Goal: Transaction & Acquisition: Book appointment/travel/reservation

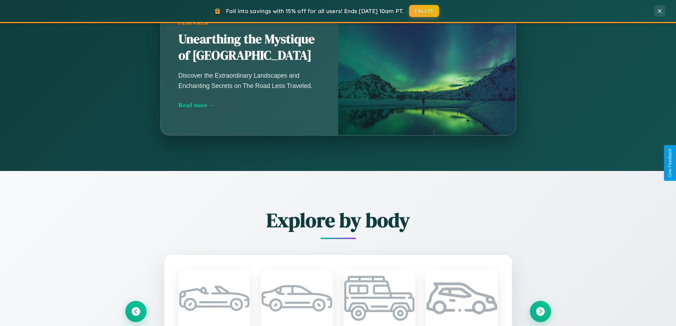
scroll to position [1366, 0]
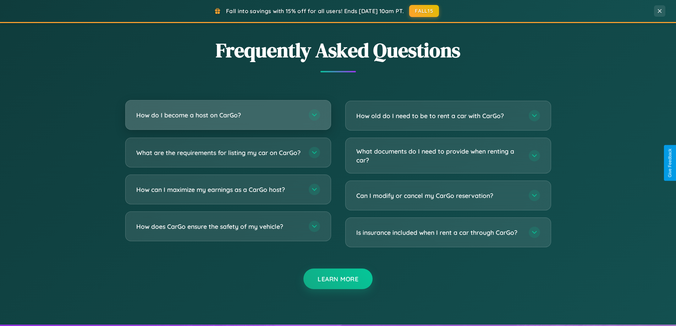
click at [228, 115] on h3 "How do I become a host on CarGo?" at bounding box center [218, 115] width 165 height 9
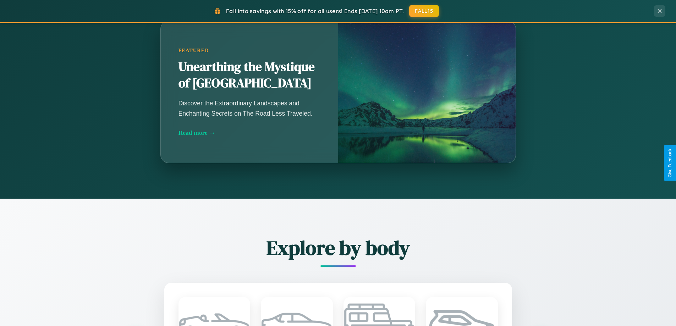
scroll to position [625, 0]
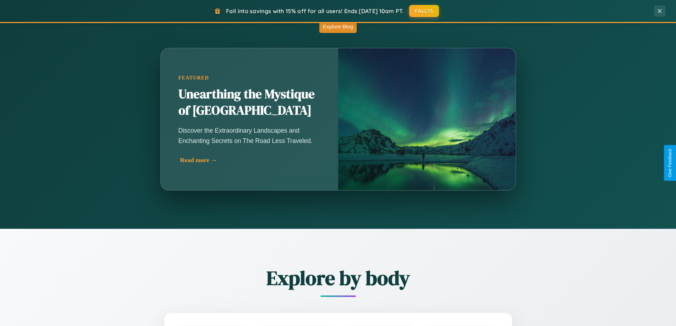
click at [250, 160] on div "Read more →" at bounding box center [251, 160] width 142 height 7
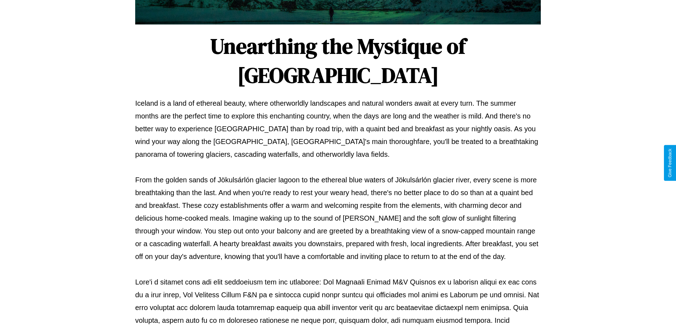
scroll to position [230, 0]
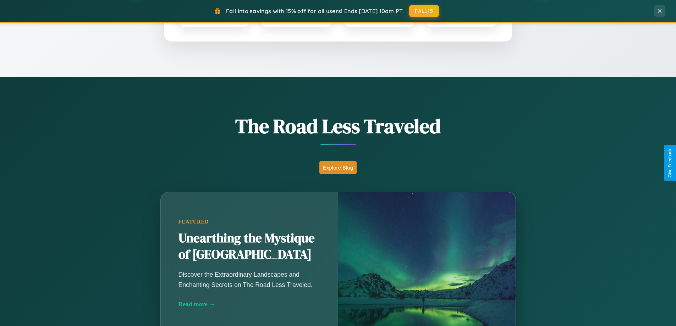
scroll to position [306, 0]
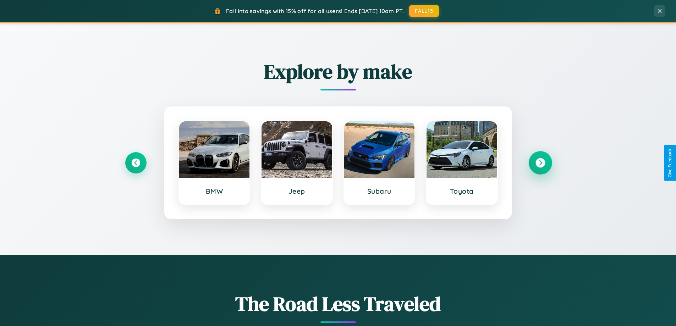
click at [540, 163] on icon at bounding box center [541, 163] width 10 height 10
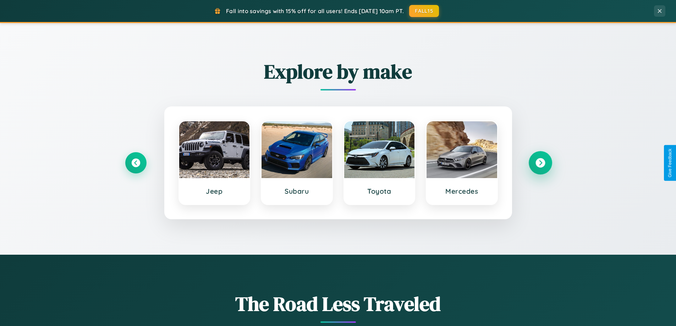
click at [540, 163] on icon at bounding box center [541, 163] width 10 height 10
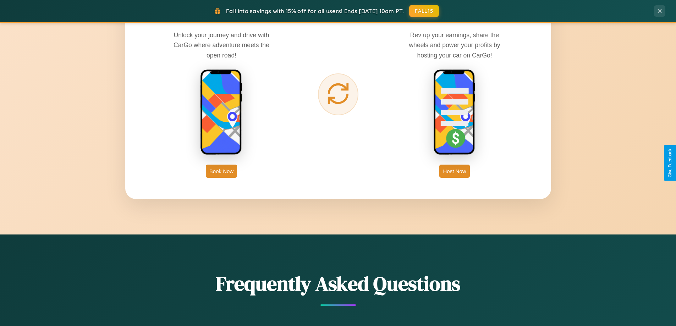
scroll to position [1141, 0]
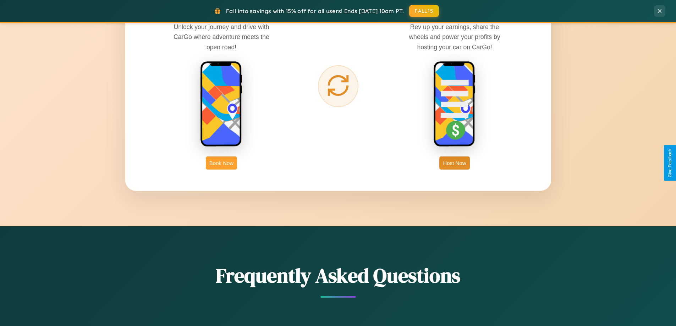
click at [222, 163] on button "Book Now" at bounding box center [221, 163] width 31 height 13
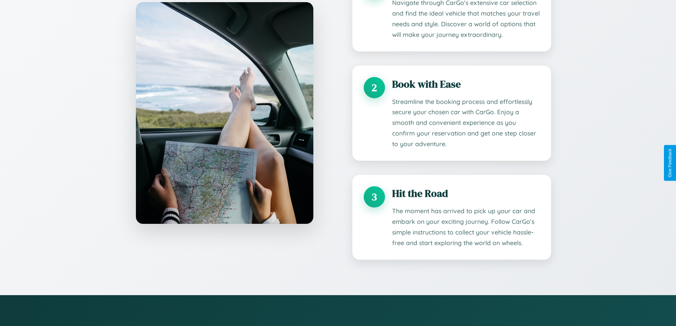
scroll to position [1248, 0]
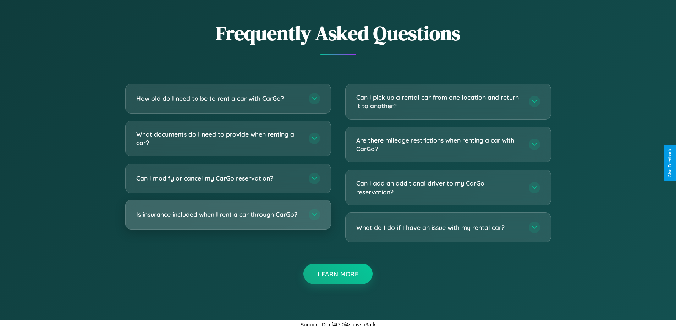
click at [228, 215] on h3 "Is insurance included when I rent a car through CarGo?" at bounding box center [218, 214] width 165 height 9
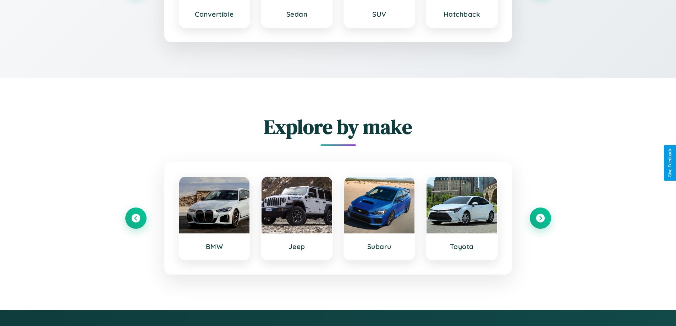
scroll to position [1127, 0]
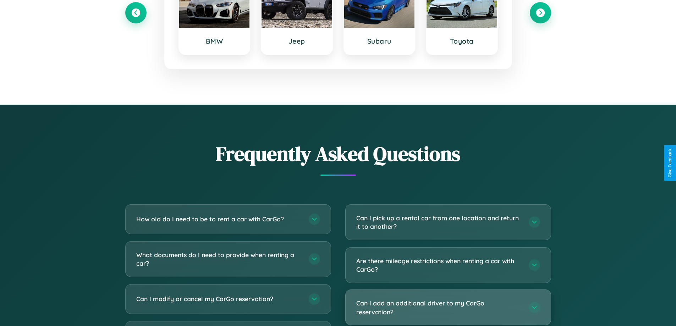
click at [448, 308] on h3 "Can I add an additional driver to my CarGo reservation?" at bounding box center [439, 307] width 165 height 17
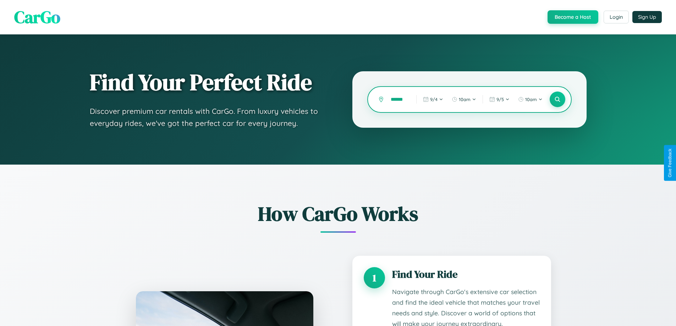
scroll to position [0, 2]
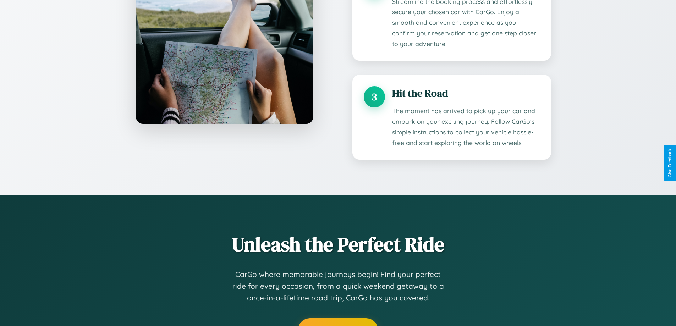
type input "******"
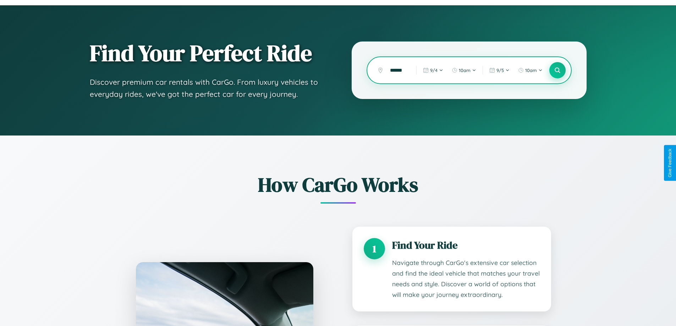
click at [558, 70] on icon at bounding box center [557, 70] width 7 height 7
